Goal: Task Accomplishment & Management: Manage account settings

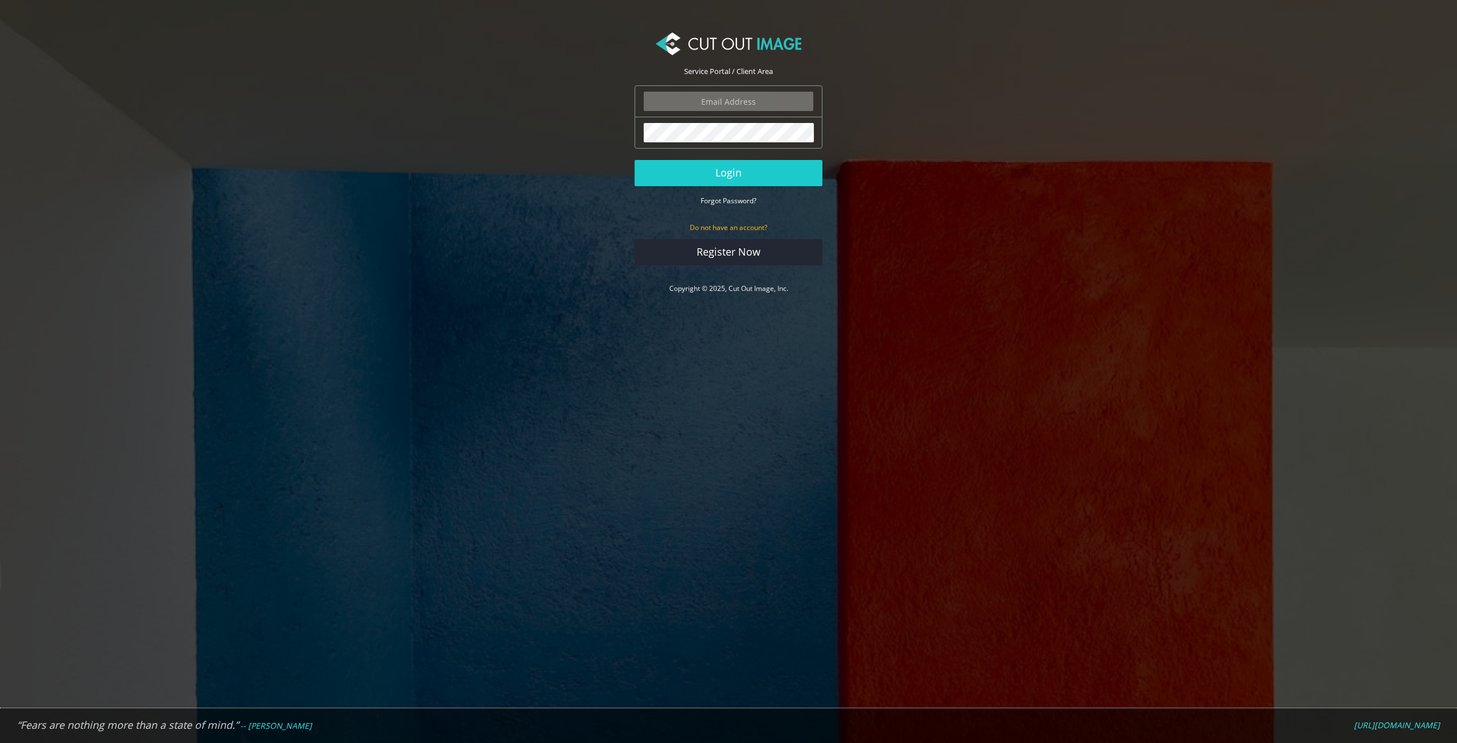
click at [726, 105] on input "email" at bounding box center [729, 101] width 170 height 19
type input "[PERSON_NAME][EMAIL_ADDRESS][DOMAIN_NAME]"
click at [634, 160] on button "Login" at bounding box center [728, 173] width 188 height 26
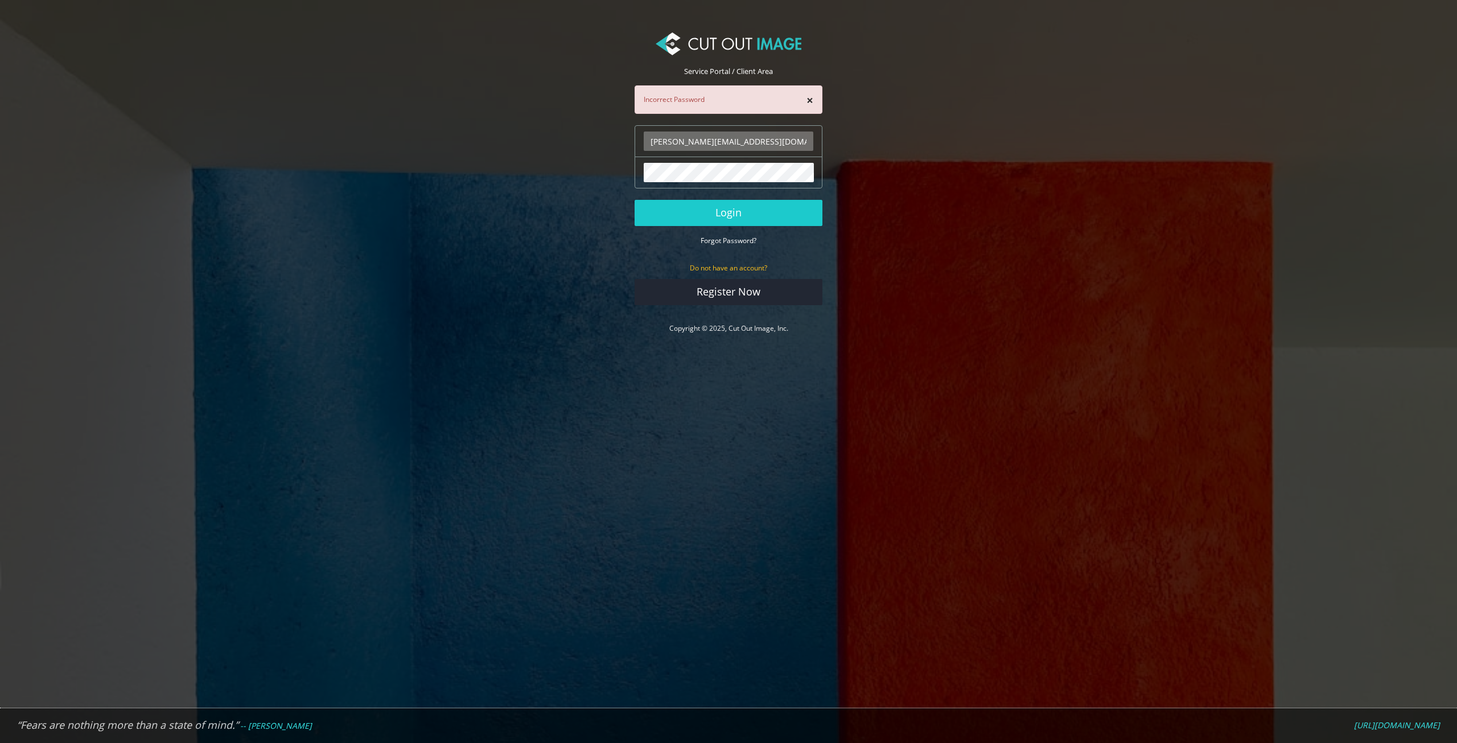
click at [634, 200] on button "Login" at bounding box center [728, 213] width 188 height 26
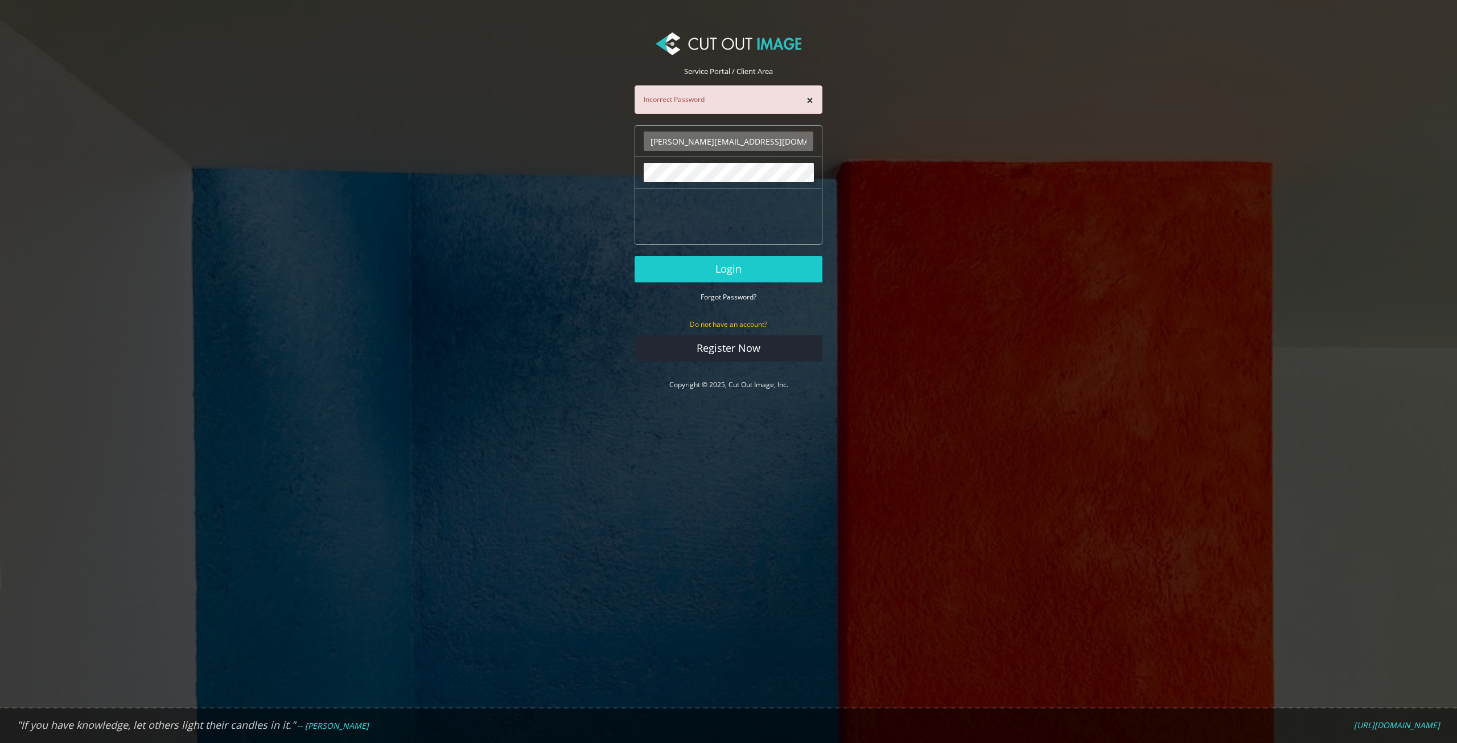
drag, startPoint x: 750, startPoint y: 142, endPoint x: 843, endPoint y: 144, distance: 93.3
click at [751, 142] on input "[PERSON_NAME][EMAIL_ADDRESS][DOMAIN_NAME]" at bounding box center [729, 140] width 170 height 19
type input "[PERSON_NAME][EMAIL_ADDRESS][DOMAIN_NAME]"
click at [634, 256] on button "Login" at bounding box center [728, 269] width 188 height 26
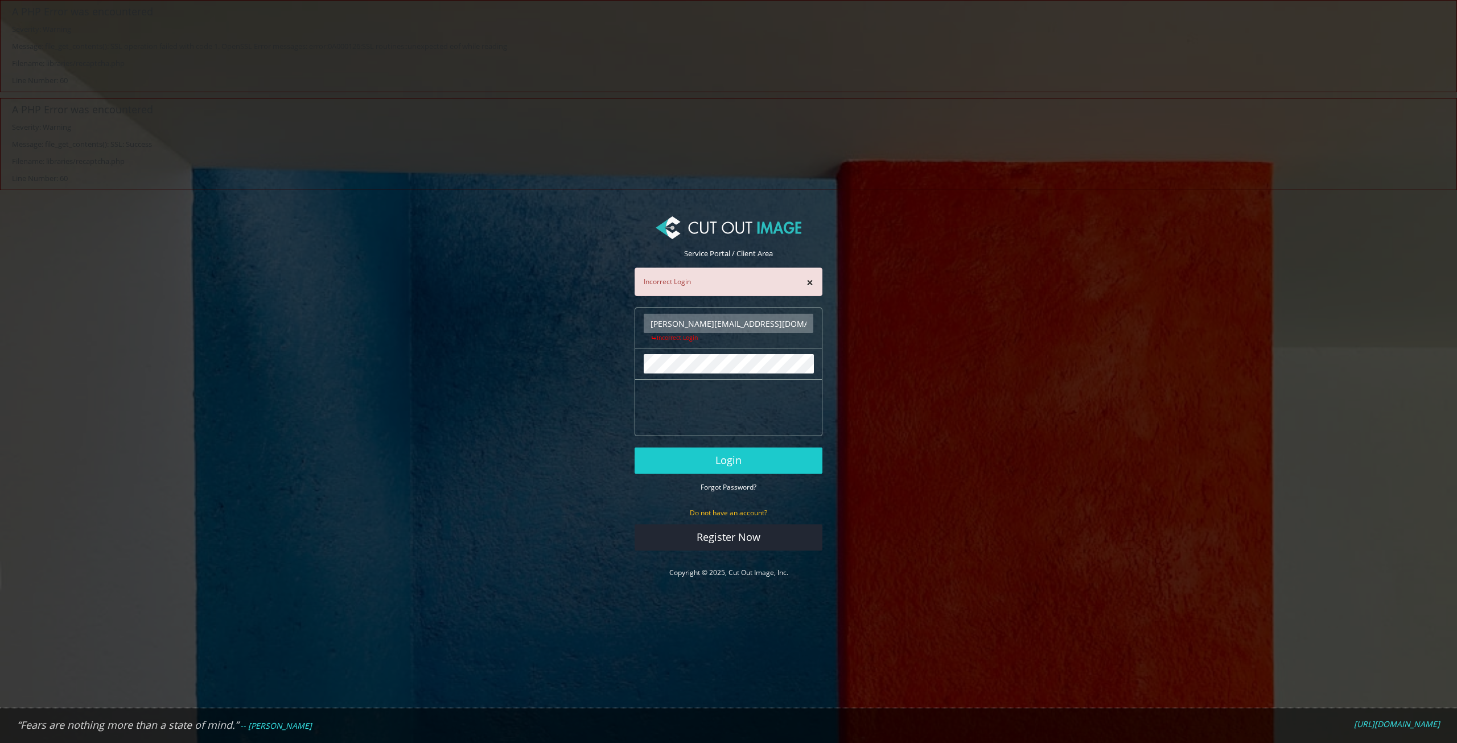
drag, startPoint x: 743, startPoint y: 324, endPoint x: 754, endPoint y: 324, distance: 11.4
click at [749, 324] on input "masud@only.com" at bounding box center [729, 323] width 170 height 19
type input "[PERSON_NAME][EMAIL_ADDRESS][DOMAIN_NAME]"
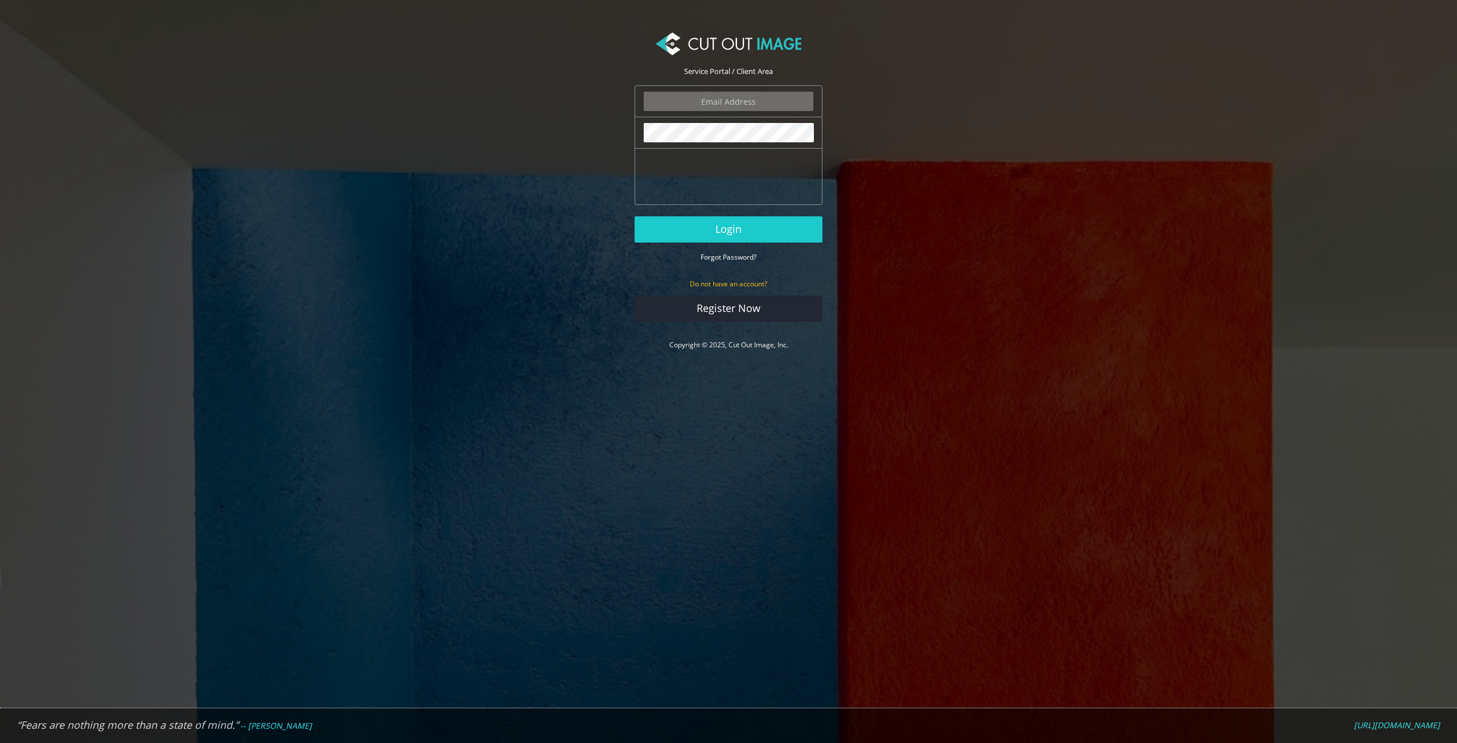
click at [710, 113] on div "The login field is required." at bounding box center [728, 101] width 188 height 32
click at [708, 105] on input "email" at bounding box center [729, 101] width 170 height 19
type input "[PERSON_NAME][EMAIL_ADDRESS][DOMAIN_NAME]"
click at [720, 227] on button "Login" at bounding box center [728, 229] width 188 height 26
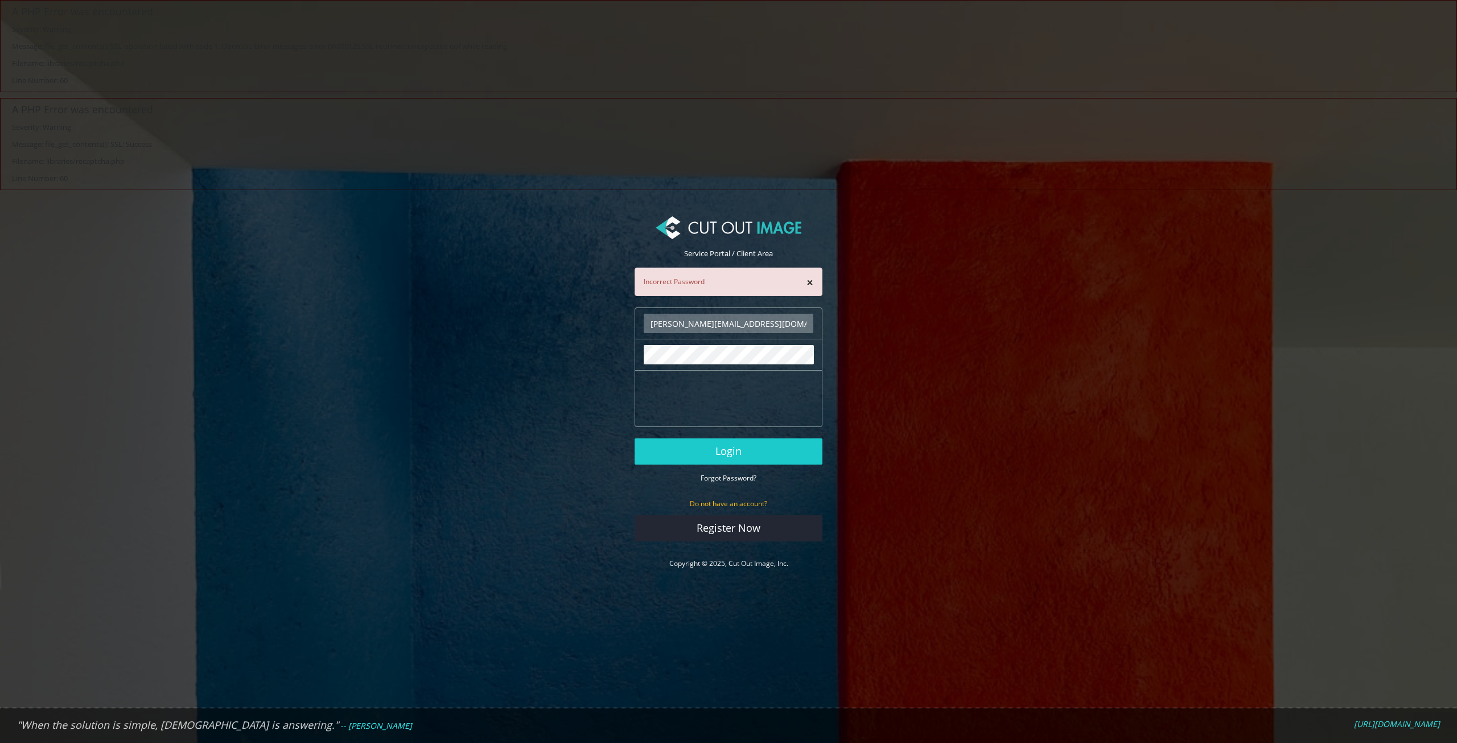
drag, startPoint x: 776, startPoint y: 323, endPoint x: 572, endPoint y: 325, distance: 203.7
click at [572, 325] on section "Service Portal / Client Area × Incorrect Password masud@only-cp.com The login f…" at bounding box center [728, 396] width 1457 height 379
paste input "jayee.com.bd"
type input "[PERSON_NAME][EMAIL_ADDRESS][DOMAIN_NAME]"
click at [706, 448] on button "Login" at bounding box center [728, 451] width 188 height 26
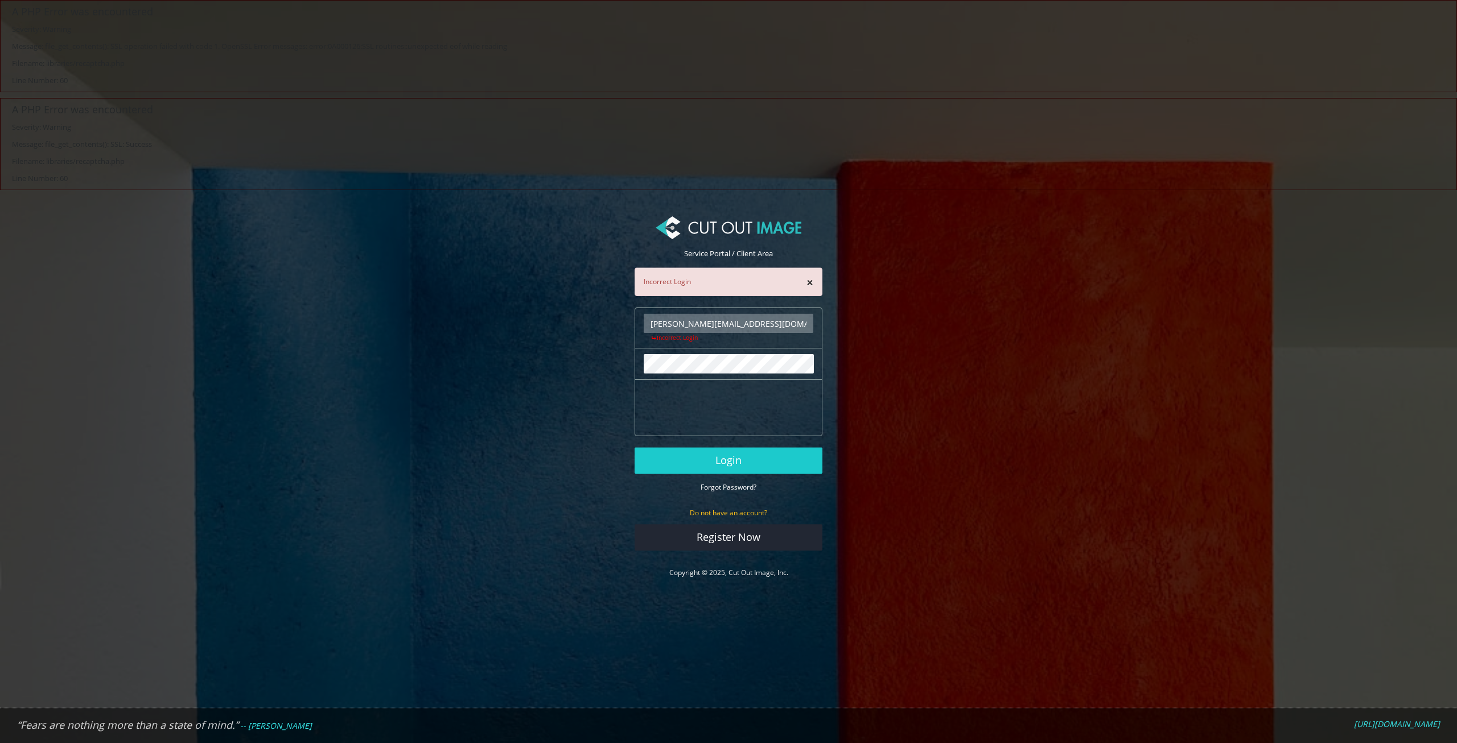
drag, startPoint x: 786, startPoint y: 322, endPoint x: 541, endPoint y: 329, distance: 245.9
click at [539, 324] on section "Service Portal / Client Area × Incorrect Login [PERSON_NAME][EMAIL_ADDRESS][DOM…" at bounding box center [728, 401] width 1457 height 388
click at [725, 323] on input "email" at bounding box center [729, 323] width 170 height 19
type input "[PERSON_NAME][EMAIL_ADDRESS][DOMAIN_NAME]"
click at [714, 460] on button "Login" at bounding box center [728, 460] width 188 height 26
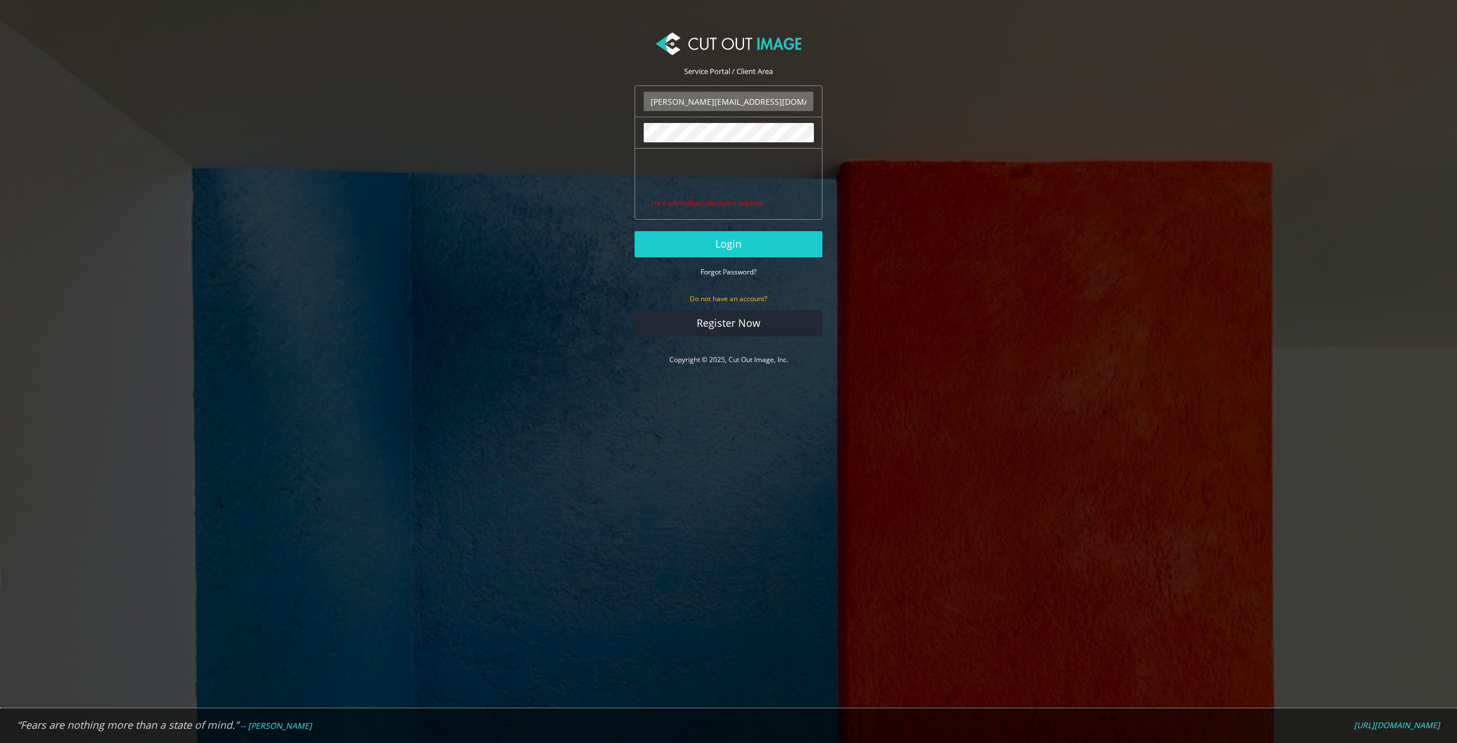
click at [627, 388] on body "Service Portal / Client Area masud@only-cp.com The login field is required. The…" at bounding box center [728, 371] width 1457 height 743
click at [634, 231] on button "Login" at bounding box center [728, 244] width 188 height 26
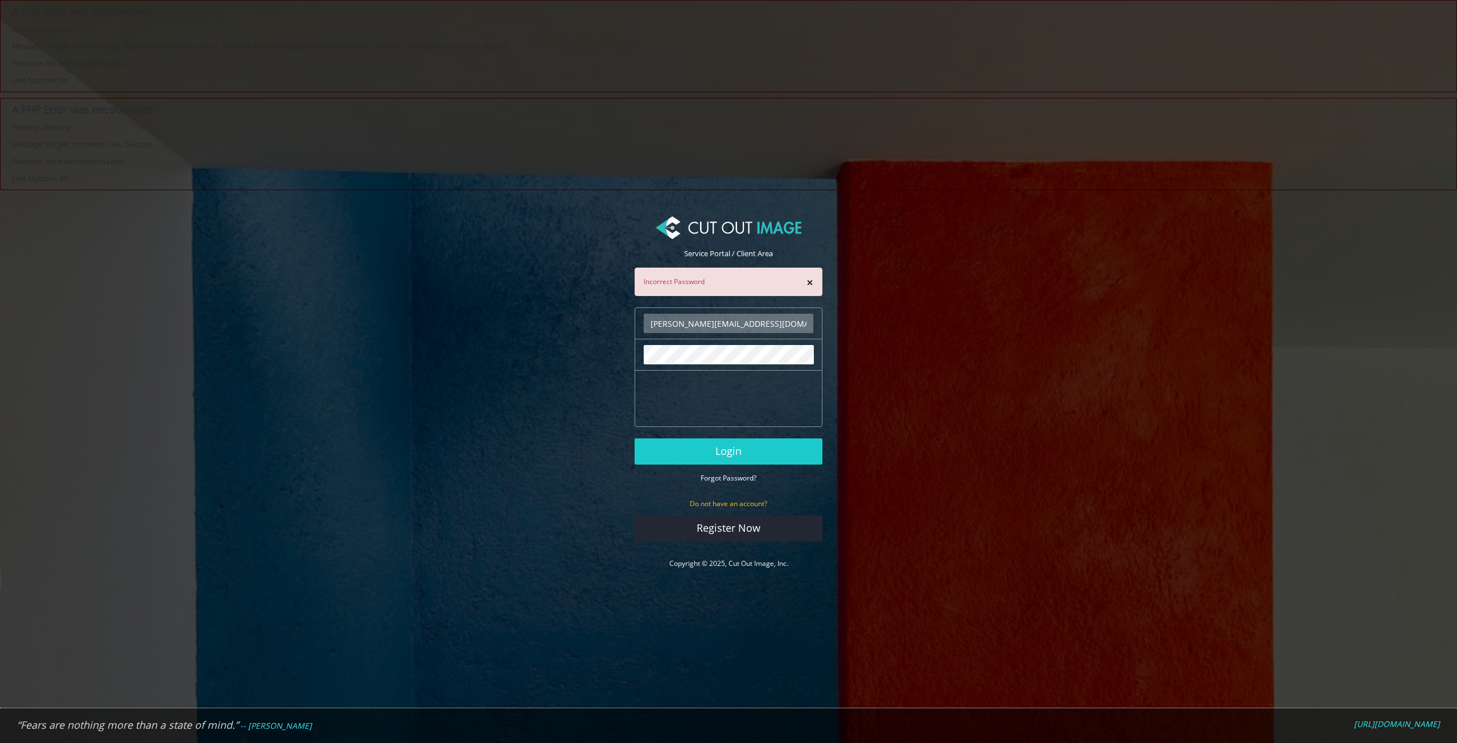
click at [167, 70] on body "A PHP Error was encountered Severity: Warning Message: file_get_contents(): SSL…" at bounding box center [728, 371] width 1457 height 743
